Goal: Task Accomplishment & Management: Use online tool/utility

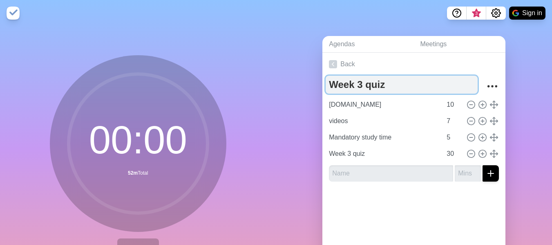
click at [357, 86] on textarea "Week 3 quiz" at bounding box center [402, 85] width 152 height 18
drag, startPoint x: 380, startPoint y: 87, endPoint x: 364, endPoint y: 88, distance: 16.8
click at [364, 88] on textarea "Week 4 quiz" at bounding box center [402, 85] width 152 height 18
click at [364, 88] on textarea "Week 4 Te" at bounding box center [402, 85] width 152 height 18
click at [373, 82] on textarea "Week 4 Te" at bounding box center [402, 85] width 152 height 18
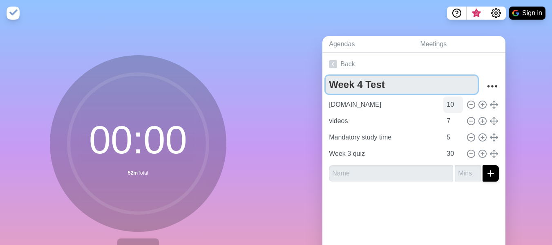
type textarea "Week 4 Test"
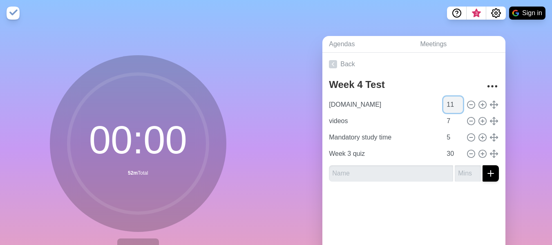
click at [451, 101] on input "11" at bounding box center [453, 104] width 20 height 16
click at [451, 101] on input "12" at bounding box center [453, 104] width 20 height 16
click at [451, 101] on input "13" at bounding box center [453, 104] width 20 height 16
click at [451, 101] on input "14" at bounding box center [453, 104] width 20 height 16
type input "15"
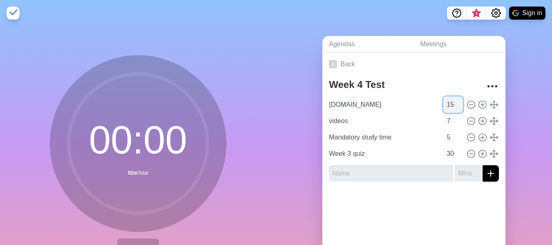
click at [451, 101] on input "15" at bounding box center [453, 104] width 20 height 16
click at [466, 119] on icon at bounding box center [470, 120] width 9 height 9
type input "Mandatory study time"
type input "5"
type input "Week 3 quiz"
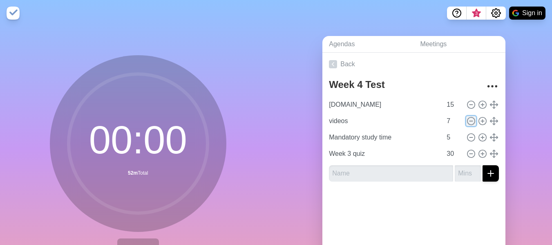
type input "30"
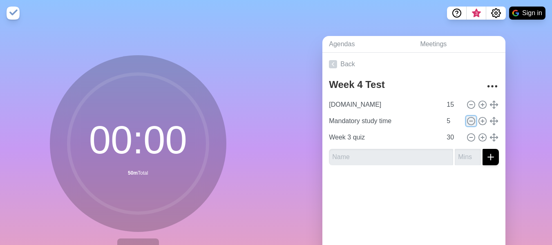
click at [466, 121] on icon at bounding box center [470, 120] width 9 height 9
type input "Week 3 quiz"
type input "30"
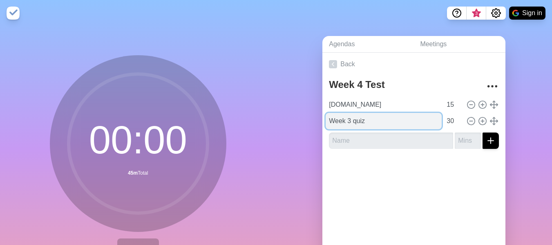
click at [347, 122] on input "Week 3 quiz" at bounding box center [384, 121] width 116 height 16
type input "Week 4 Test"
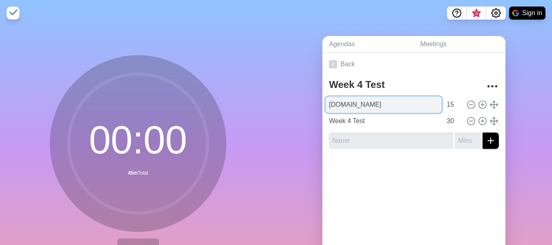
click at [394, 105] on input "[DOMAIN_NAME]" at bounding box center [384, 104] width 116 height 16
type input "[DOMAIN_NAME][URL] notes"
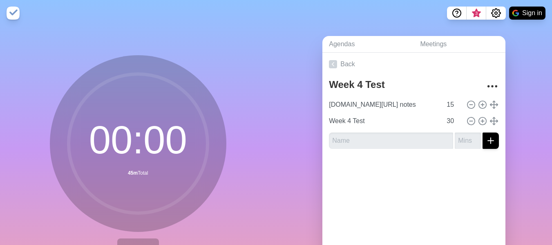
click at [421, 188] on div "Back Week 4 Test [DOMAIN_NAME][URL] notes 15 Week 4 Test 30" at bounding box center [413, 167] width 183 height 228
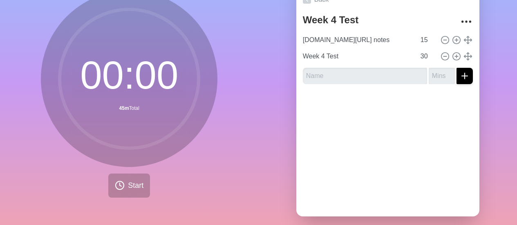
scroll to position [78, 0]
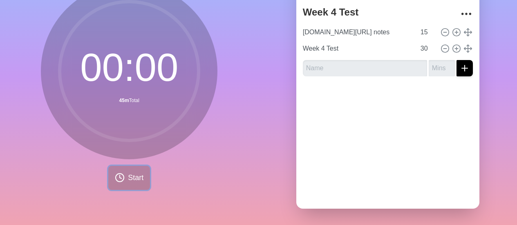
click at [129, 176] on span "Start" at bounding box center [136, 177] width 16 height 11
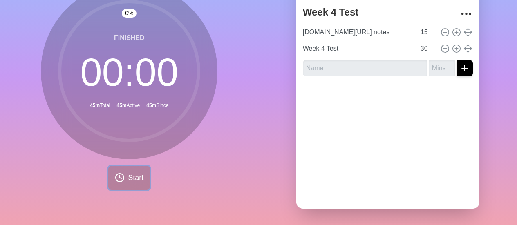
click at [123, 178] on button "Start" at bounding box center [129, 178] width 42 height 24
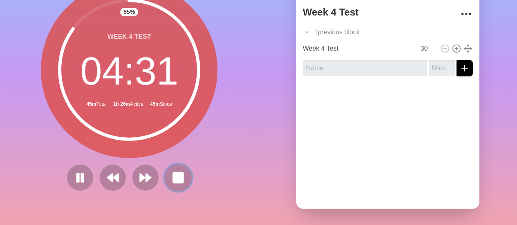
click at [173, 176] on rect at bounding box center [178, 177] width 10 height 10
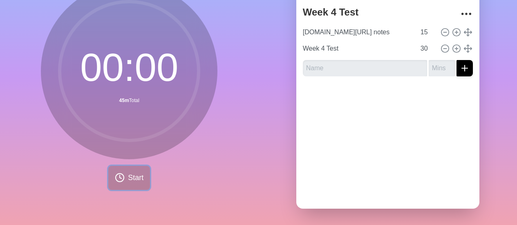
click at [141, 174] on button "Start" at bounding box center [129, 178] width 42 height 24
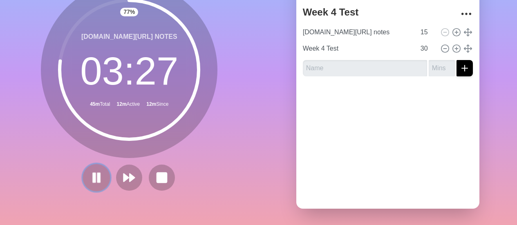
click at [95, 180] on button at bounding box center [96, 177] width 27 height 27
click at [95, 180] on button at bounding box center [96, 178] width 26 height 26
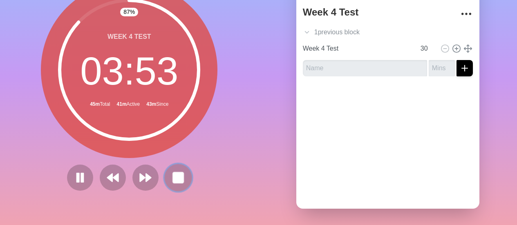
click at [166, 179] on button at bounding box center [178, 177] width 27 height 27
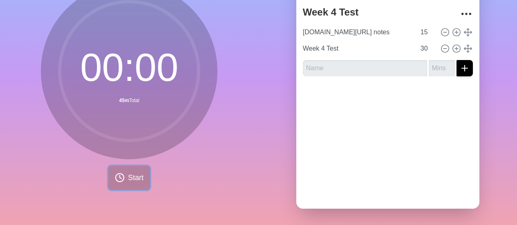
click at [136, 181] on button "Start" at bounding box center [129, 178] width 42 height 24
